Goal: Task Accomplishment & Management: Manage account settings

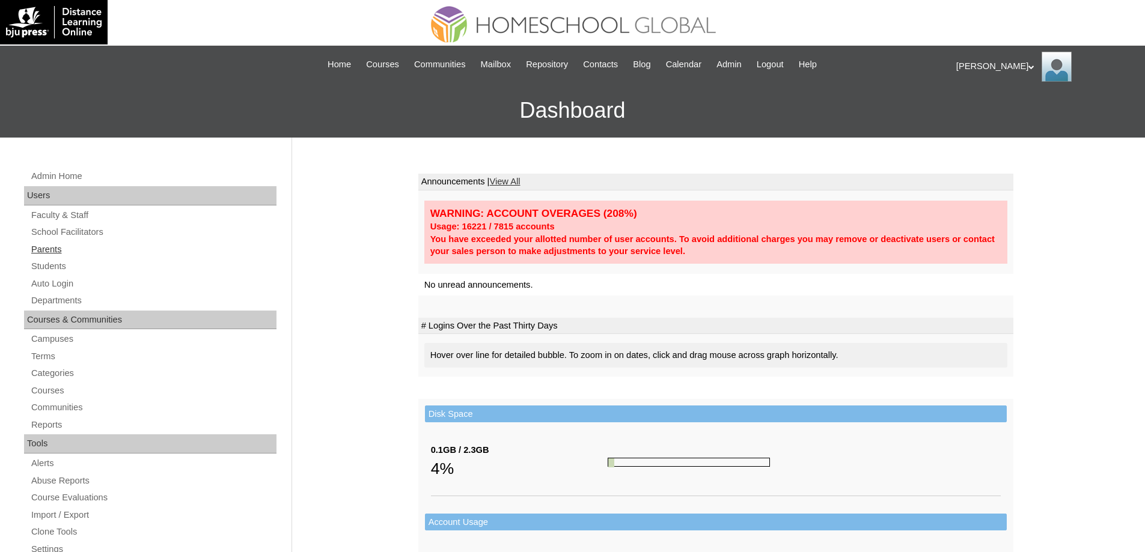
click at [100, 254] on link "Parents" at bounding box center [153, 249] width 246 height 15
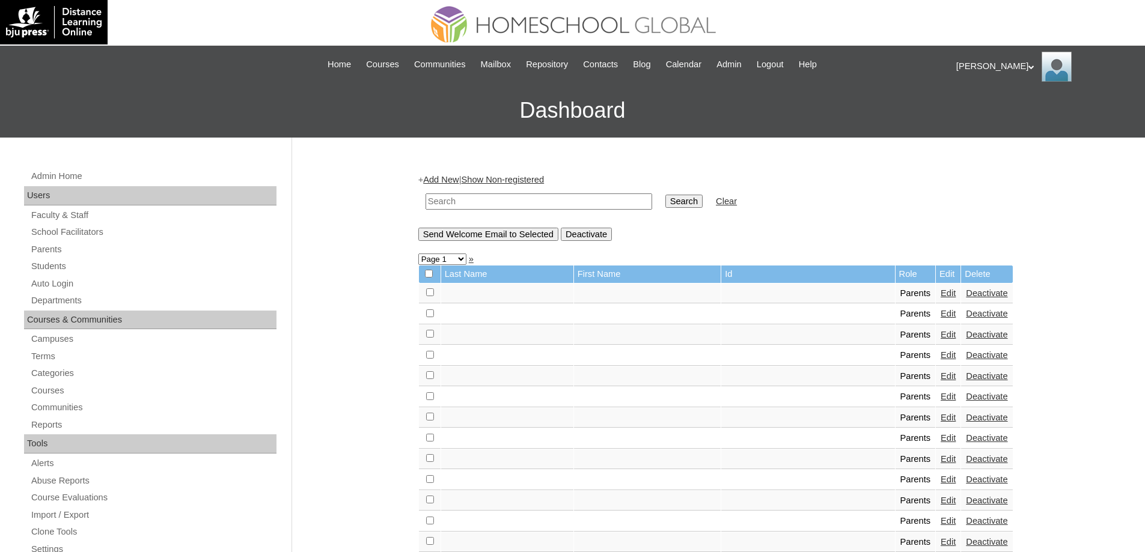
click at [525, 201] on input "text" at bounding box center [538, 201] width 227 height 16
paste input "MHP00197-TECHPH2022"
type input "MHP00197-TECHPH2022"
click at [683, 202] on input "Search" at bounding box center [683, 201] width 37 height 13
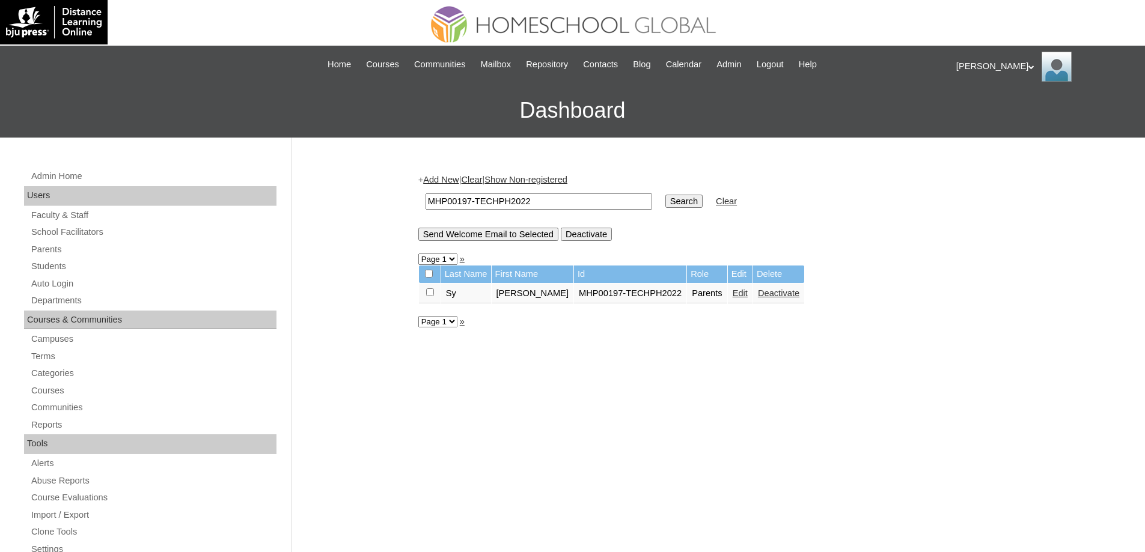
click at [732, 294] on link "Edit" at bounding box center [739, 293] width 15 height 10
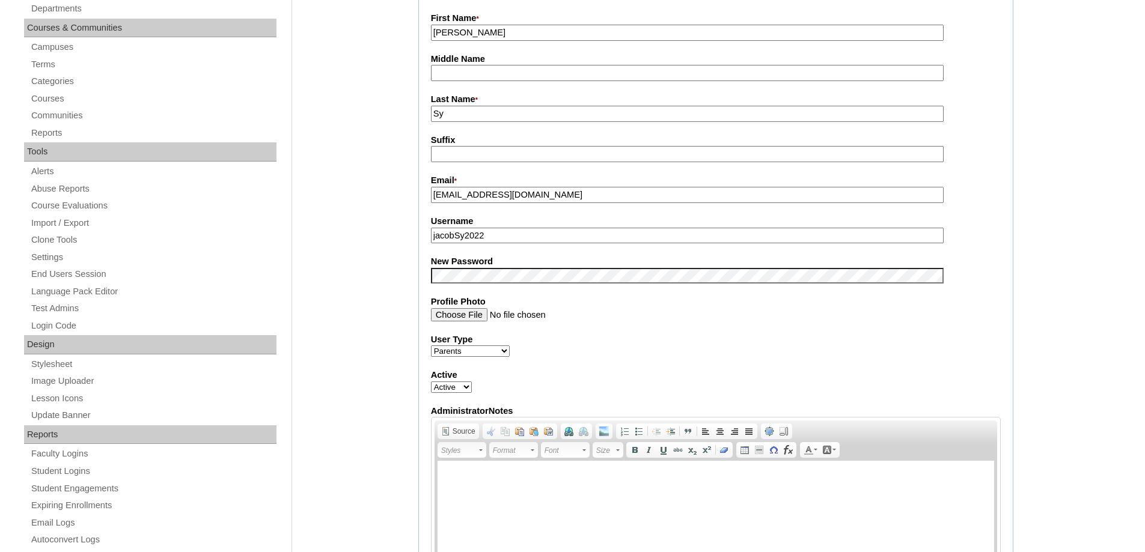
scroll to position [300, 0]
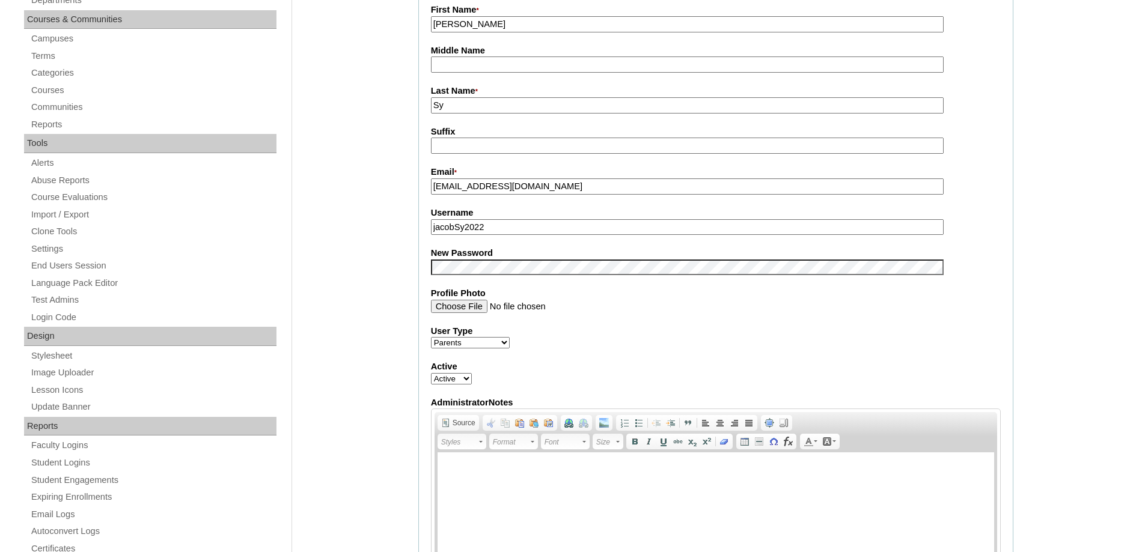
click at [373, 299] on div "Admin Home Users Faculty & Staff School Facilitators Parents Students Auto Logi…" at bounding box center [572, 549] width 1145 height 1425
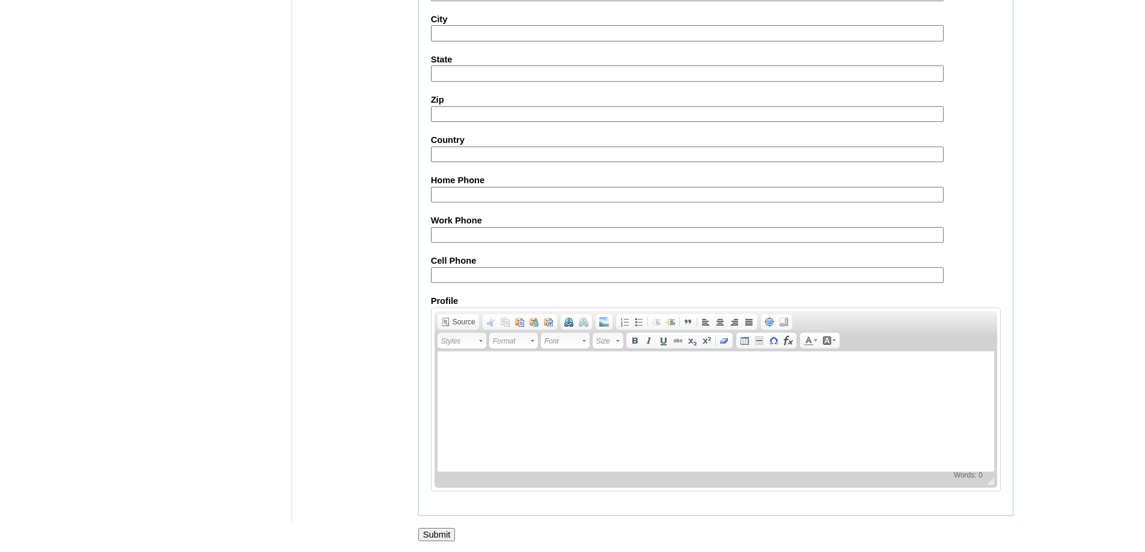
scroll to position [1026, 0]
click at [451, 530] on input "Submit" at bounding box center [436, 533] width 37 height 13
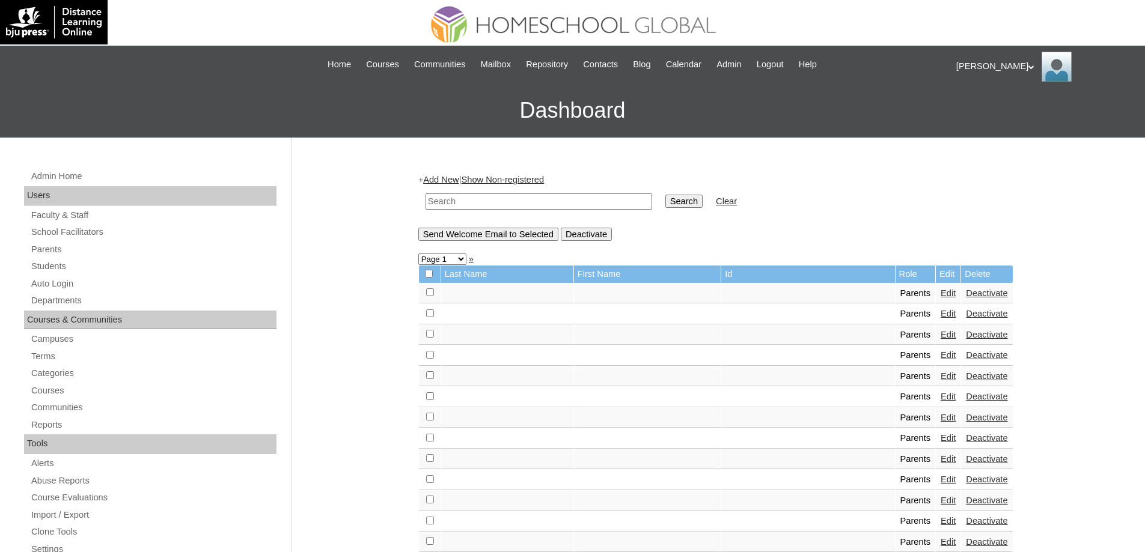
click at [525, 203] on input "text" at bounding box center [538, 201] width 227 height 16
click at [46, 269] on link "Students" at bounding box center [153, 266] width 246 height 15
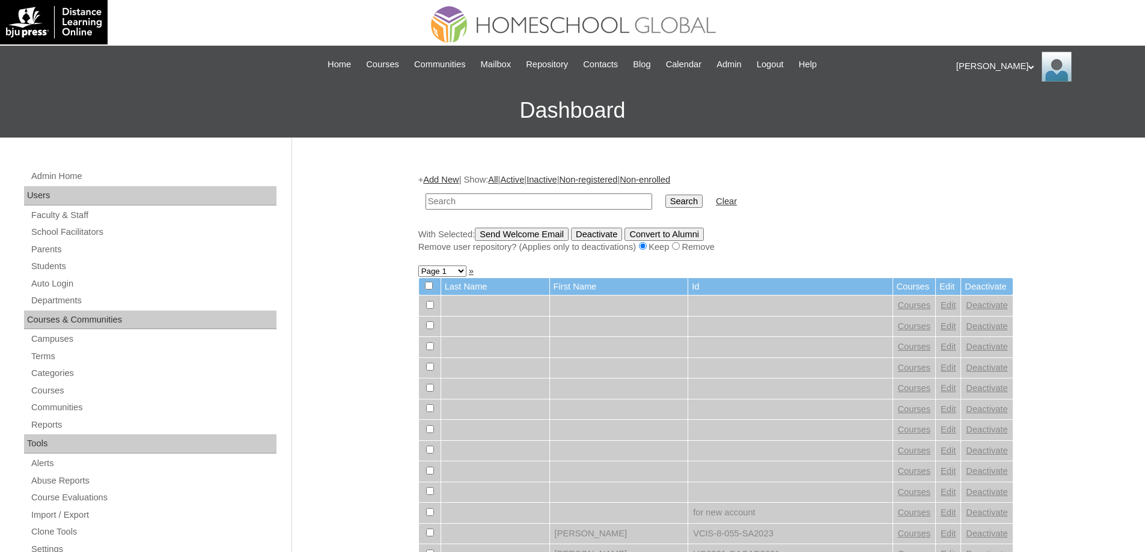
drag, startPoint x: 0, startPoint y: 0, endPoint x: 623, endPoint y: 198, distance: 653.2
click at [561, 202] on input "text" at bounding box center [538, 201] width 227 height 16
type input "MHS0087-TECHPH2024"
click at [670, 199] on td "Search" at bounding box center [683, 201] width 49 height 28
click at [683, 199] on input "Search" at bounding box center [683, 201] width 37 height 13
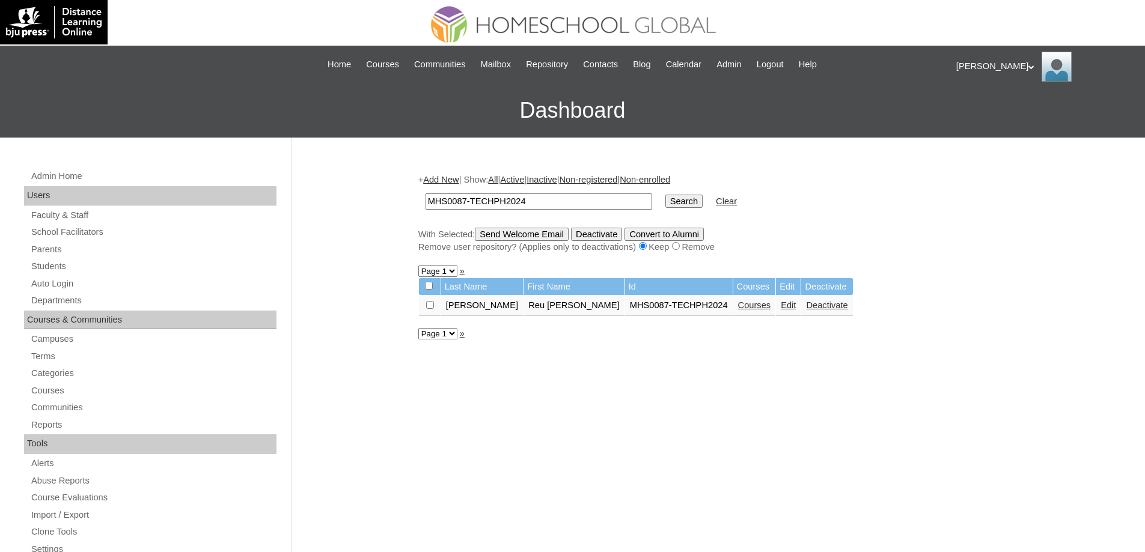
click at [781, 310] on link "Edit" at bounding box center [788, 305] width 15 height 10
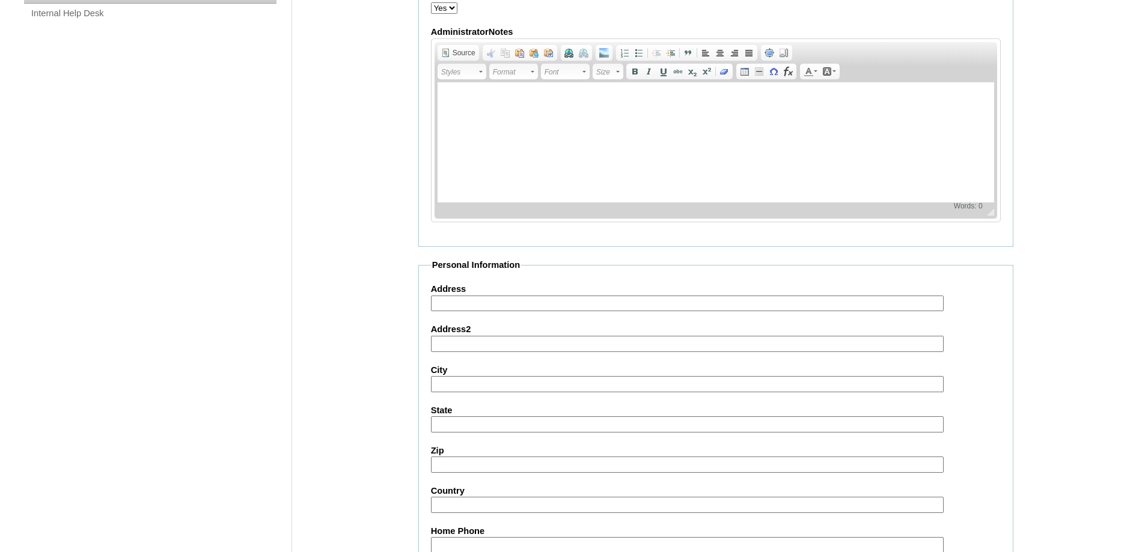
scroll to position [1279, 0]
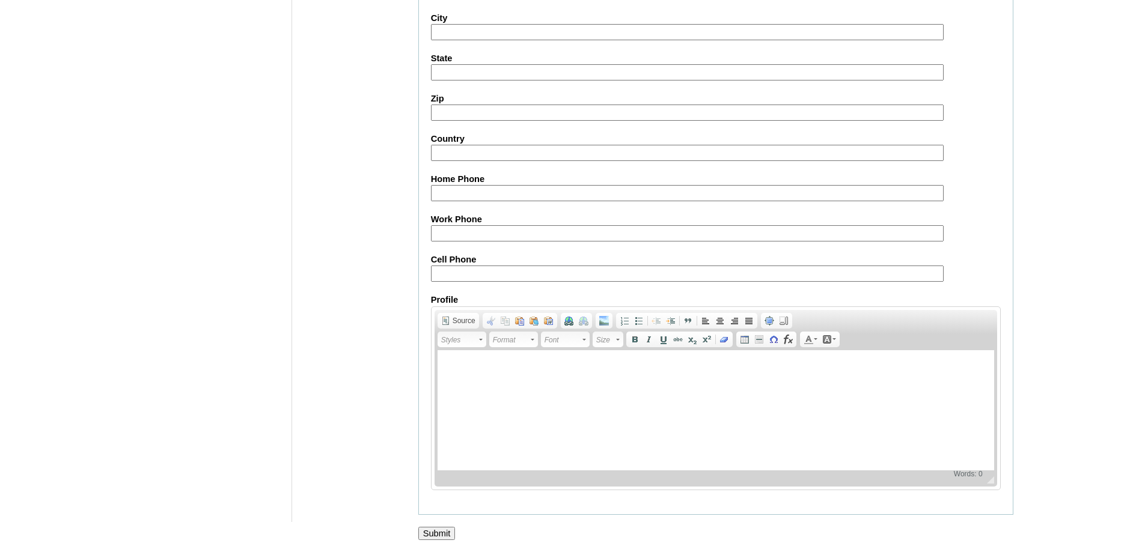
click at [442, 527] on input "Submit" at bounding box center [436, 533] width 37 height 13
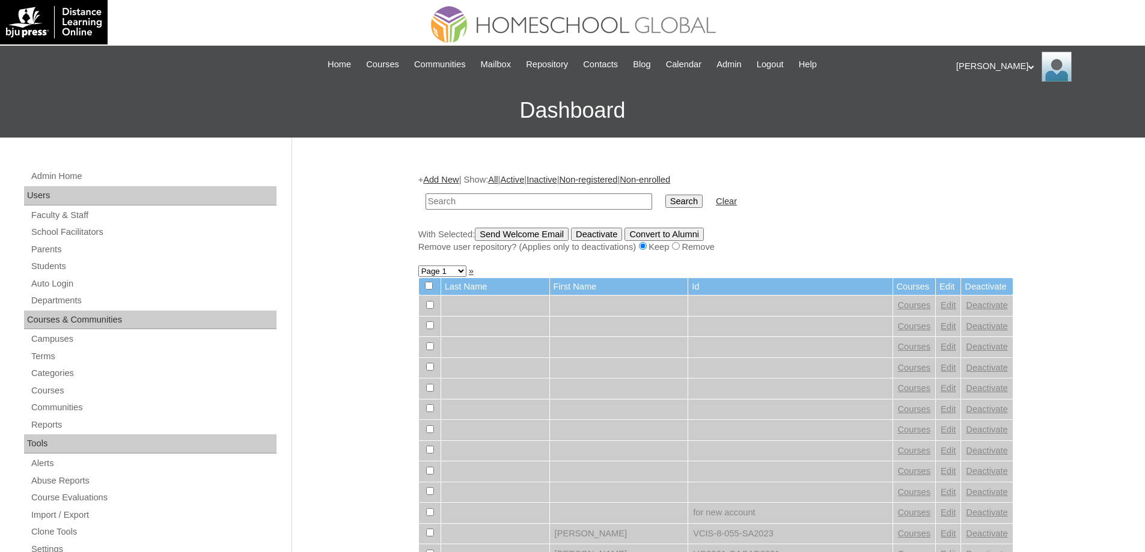
drag, startPoint x: 547, startPoint y: 203, endPoint x: 656, endPoint y: 208, distance: 109.5
click at [547, 203] on input "text" at bounding box center [538, 201] width 227 height 16
paste input "MHS0087-TECHPH2024"
type input "MHS0087-TECHPH2024"
click at [690, 204] on input "Search" at bounding box center [683, 201] width 37 height 13
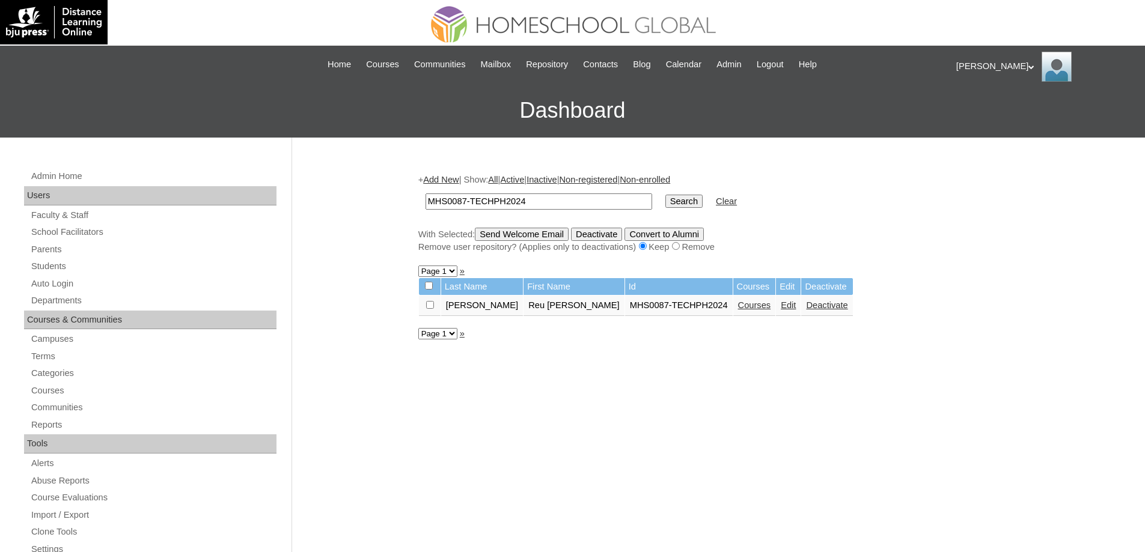
click at [733, 315] on td "Courses" at bounding box center [754, 306] width 43 height 20
click at [738, 309] on link "Courses" at bounding box center [754, 305] width 33 height 10
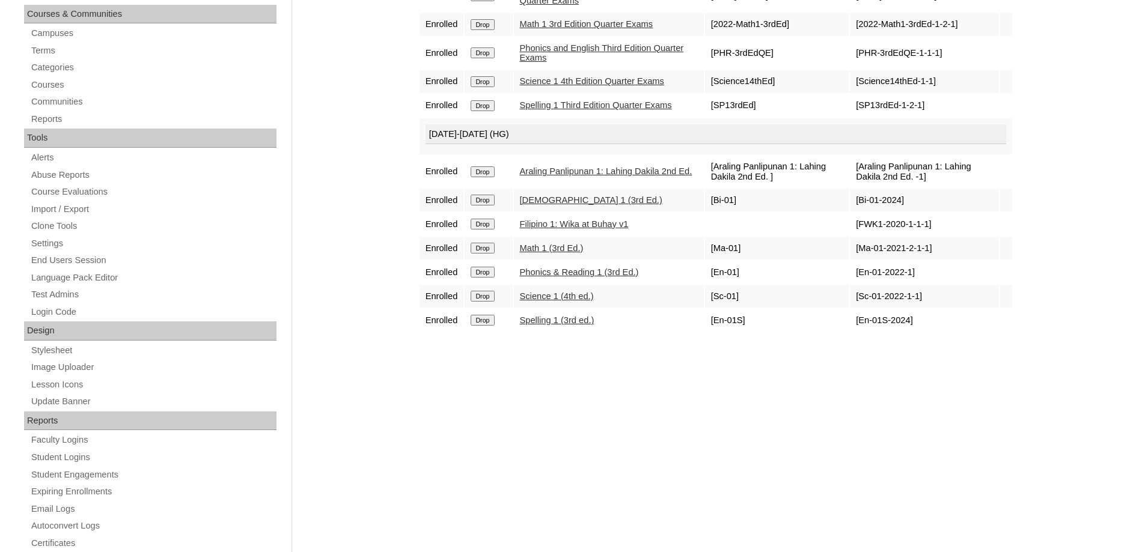
scroll to position [300, 0]
